Goal: Task Accomplishment & Management: Manage account settings

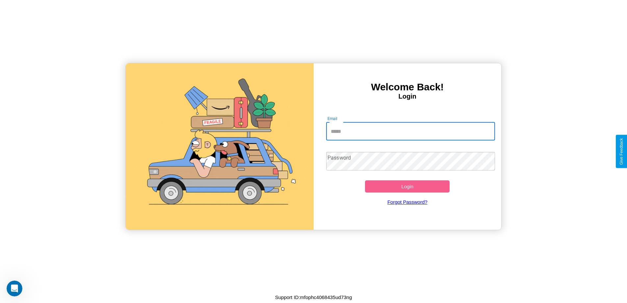
click at [411, 131] on input "Email" at bounding box center [410, 131] width 169 height 18
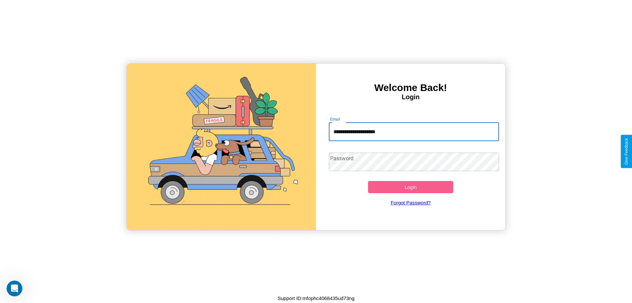
type input "**********"
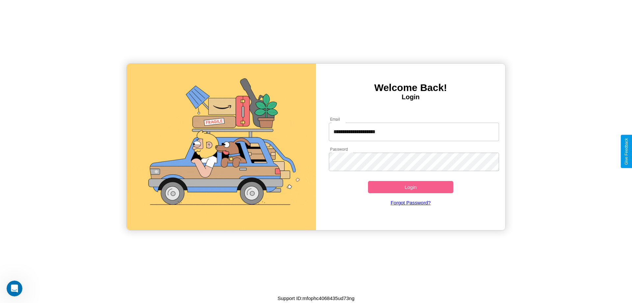
click at [411, 187] on button "Login" at bounding box center [410, 187] width 85 height 12
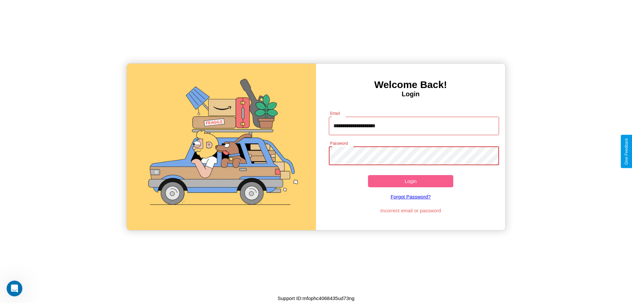
click at [411, 181] on button "Login" at bounding box center [410, 181] width 85 height 12
